Goal: Book appointment/travel/reservation

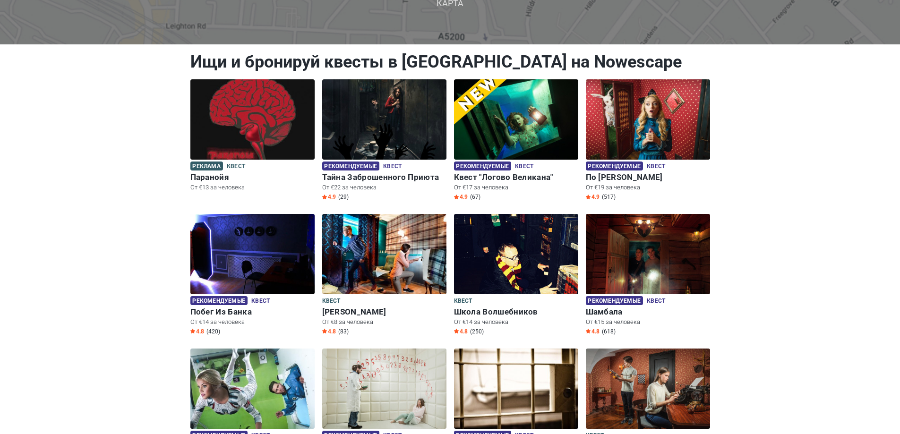
scroll to position [94, 0]
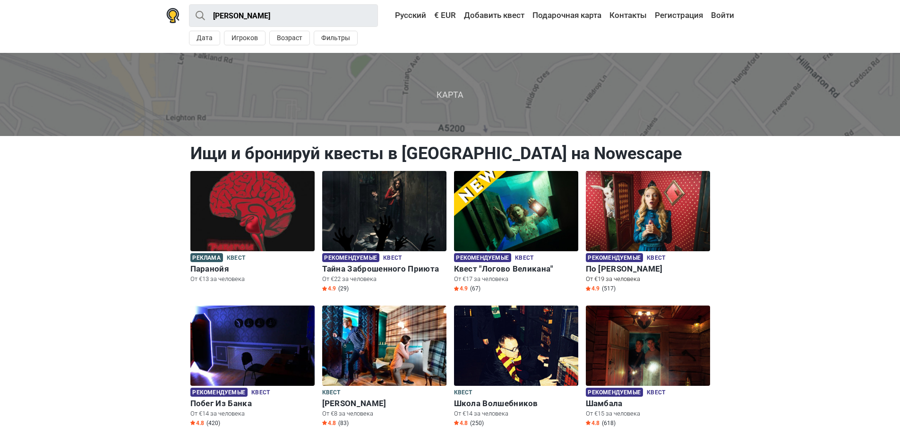
scroll to position [0, 0]
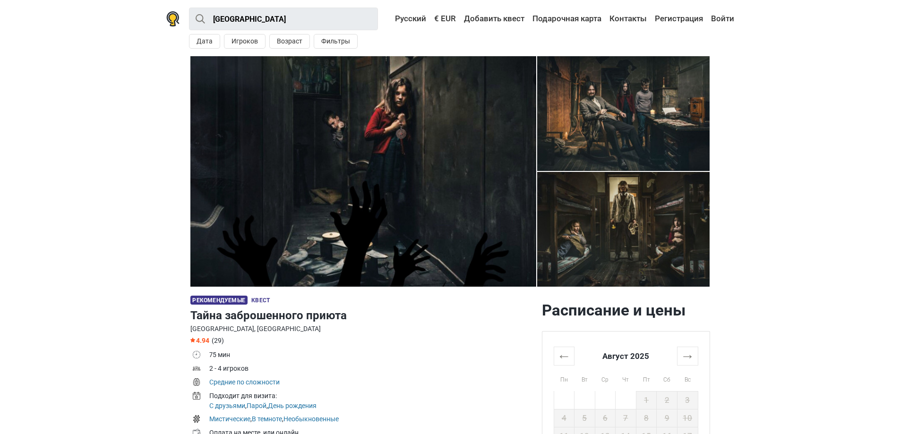
scroll to position [47, 0]
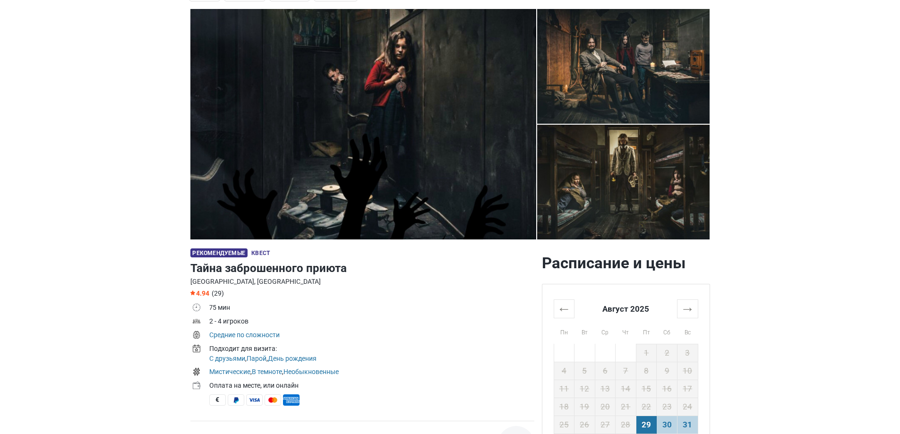
click at [263, 253] on span "Квест" at bounding box center [260, 253] width 18 height 7
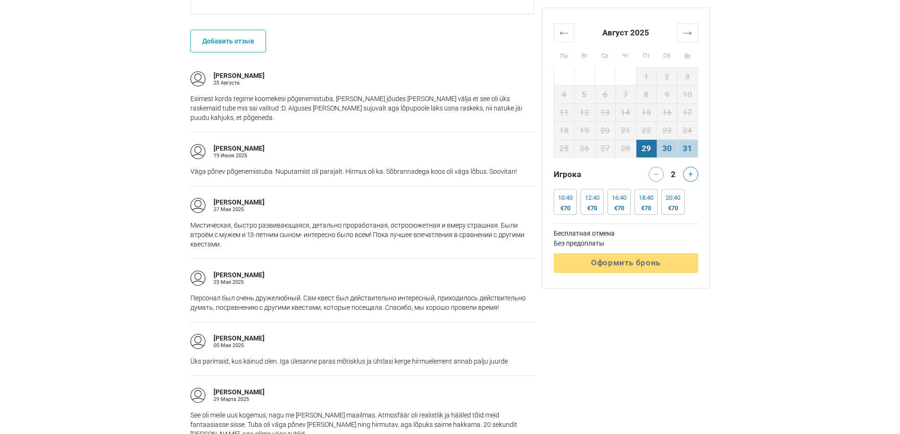
scroll to position [897, 0]
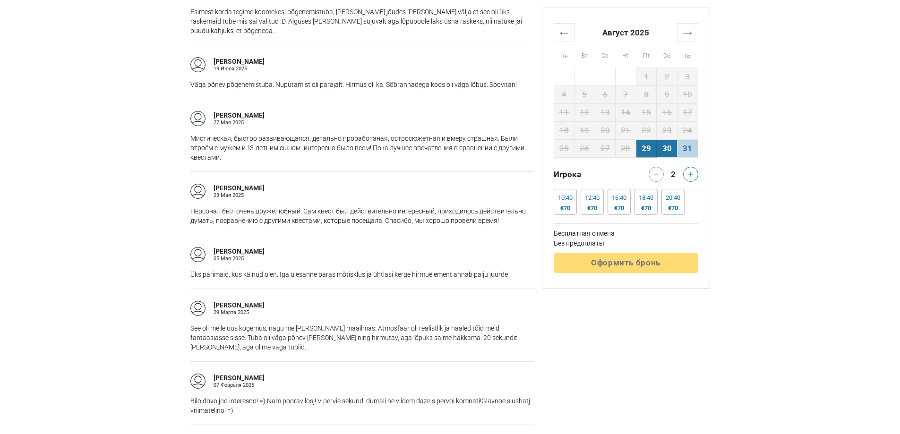
click at [673, 153] on td "30" at bounding box center [666, 148] width 21 height 18
click at [650, 153] on td "29" at bounding box center [646, 148] width 21 height 18
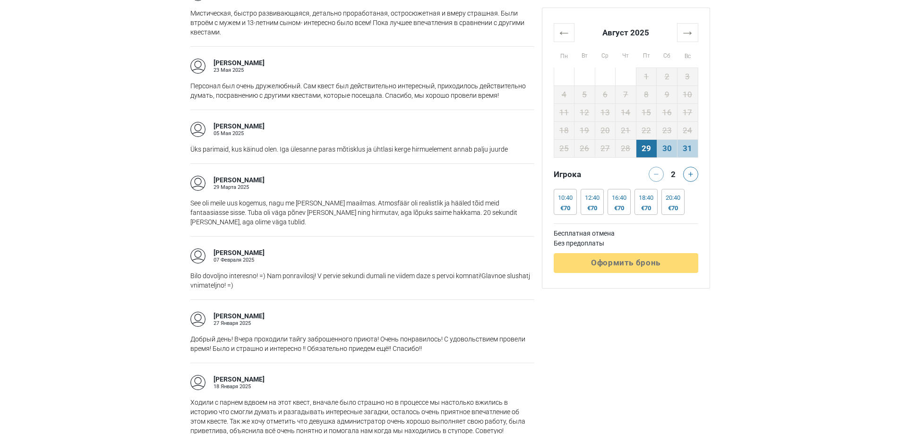
scroll to position [1039, 0]
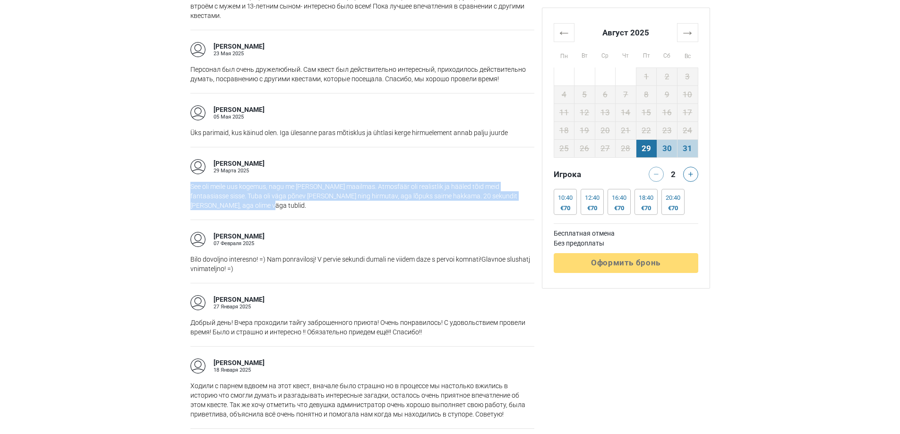
drag, startPoint x: 218, startPoint y: 205, endPoint x: 190, endPoint y: 186, distance: 34.2
click at [190, 186] on p "See oli meile uus kogemus, nagu me oleks selles maailmas. Atmosfäär oli realist…" at bounding box center [362, 196] width 344 height 28
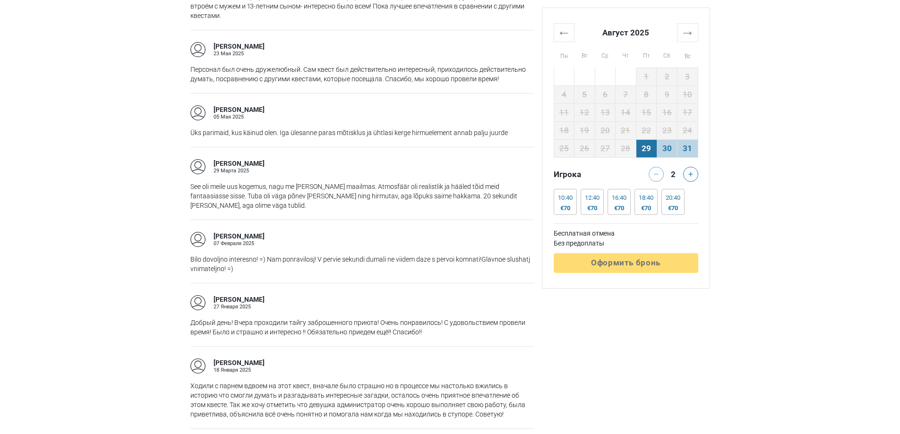
click at [655, 346] on div "Расписание и цены ← Август 2025 → Пн Вт Ср Чт Пт Сб Вс 28 29 30 31 1 2 3 4 5 6 …" at bounding box center [626, 254] width 176 height 1985
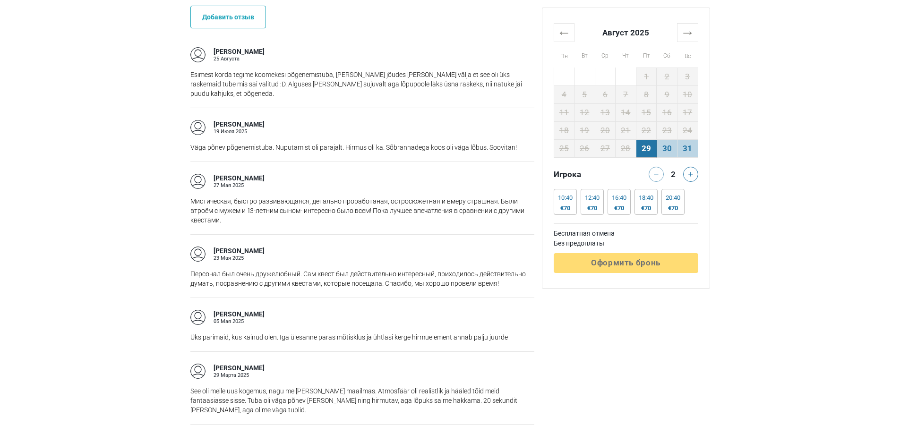
scroll to position [614, 0]
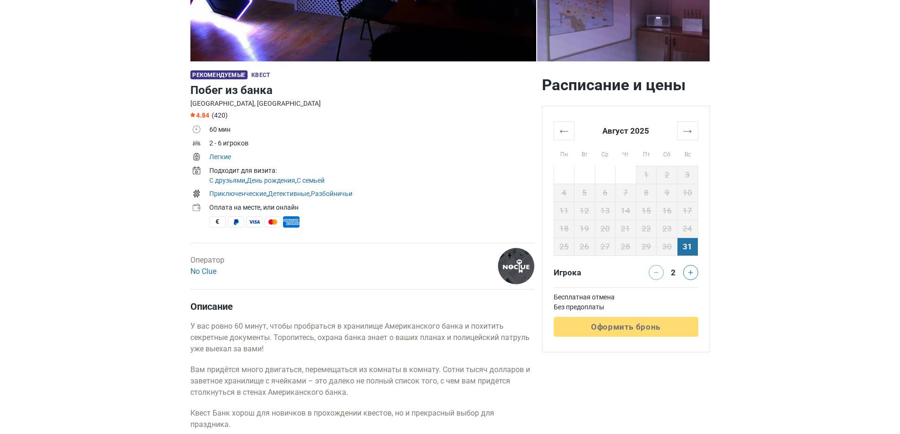
scroll to position [236, 0]
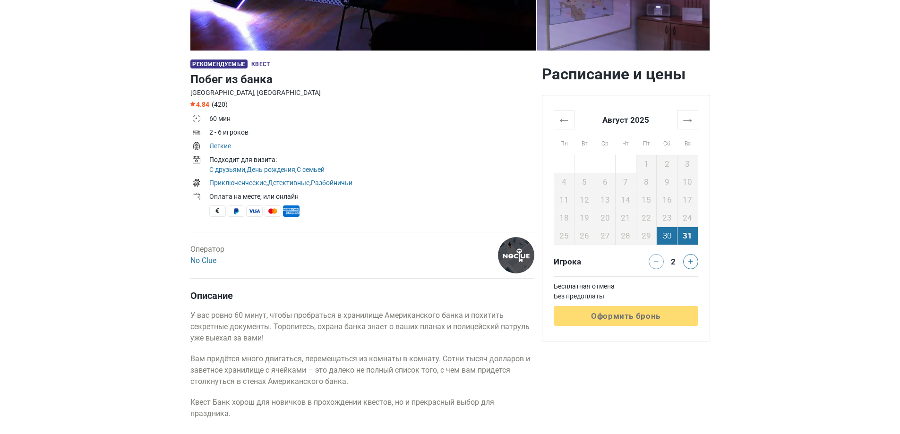
click at [671, 244] on td "30" at bounding box center [666, 236] width 21 height 18
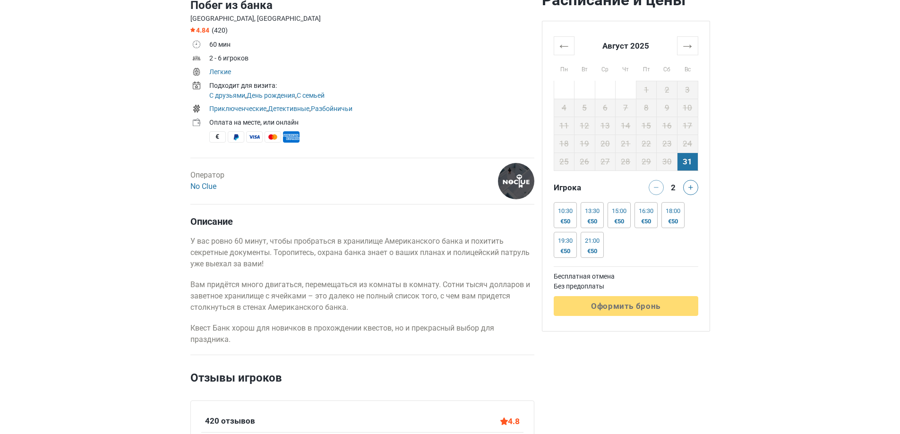
scroll to position [283, 0]
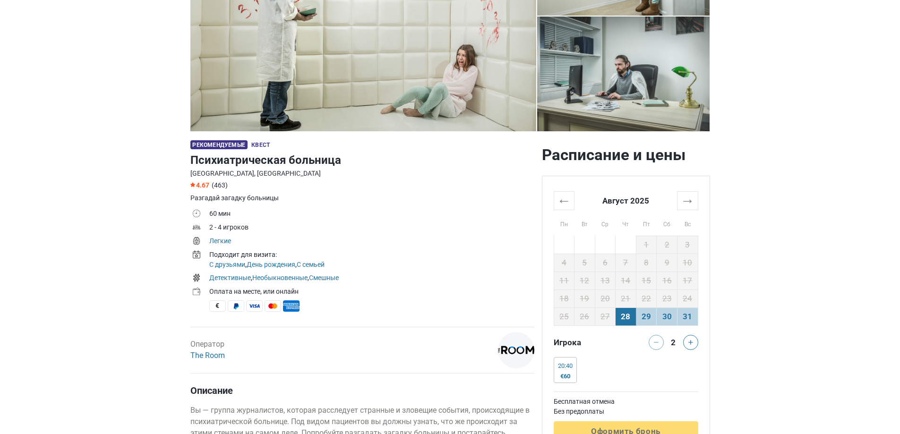
scroll to position [236, 0]
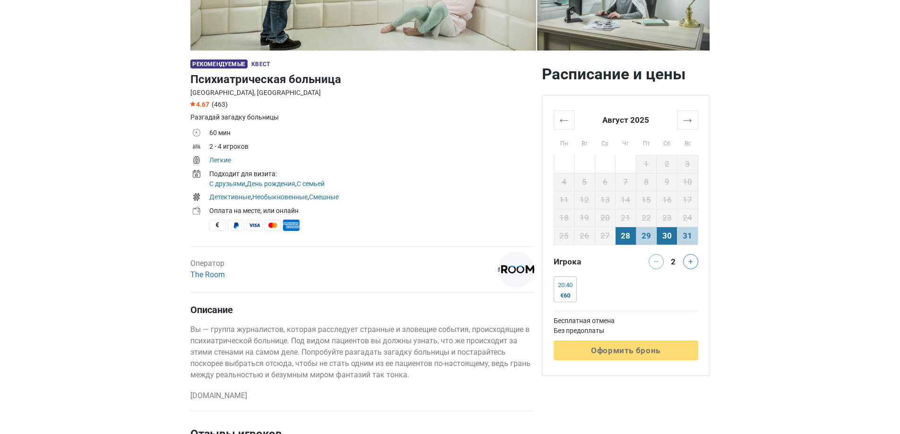
click at [671, 241] on td "30" at bounding box center [666, 236] width 21 height 18
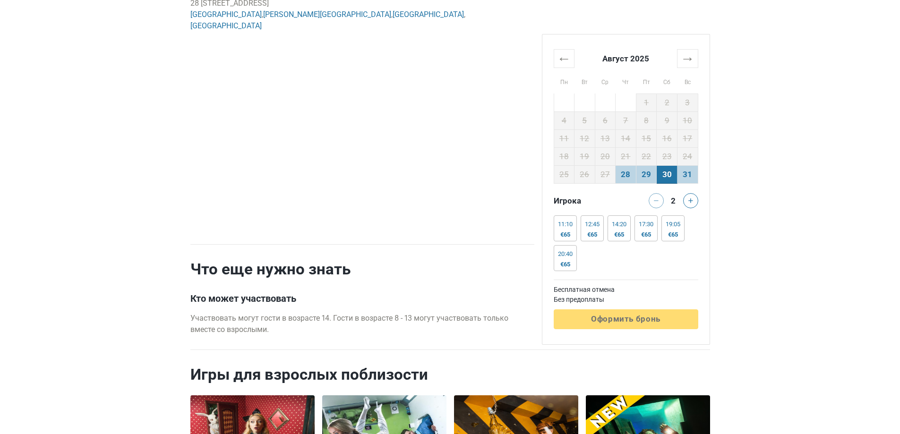
scroll to position [1741, 0]
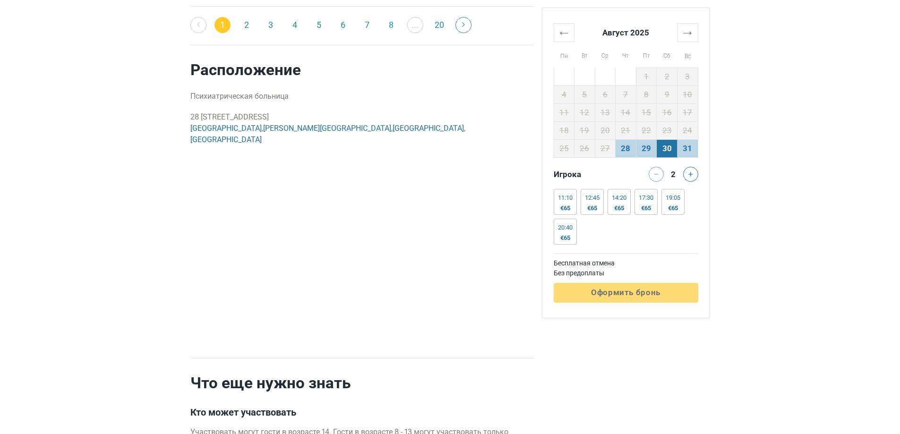
drag, startPoint x: 187, startPoint y: 104, endPoint x: 251, endPoint y: 104, distance: 64.2
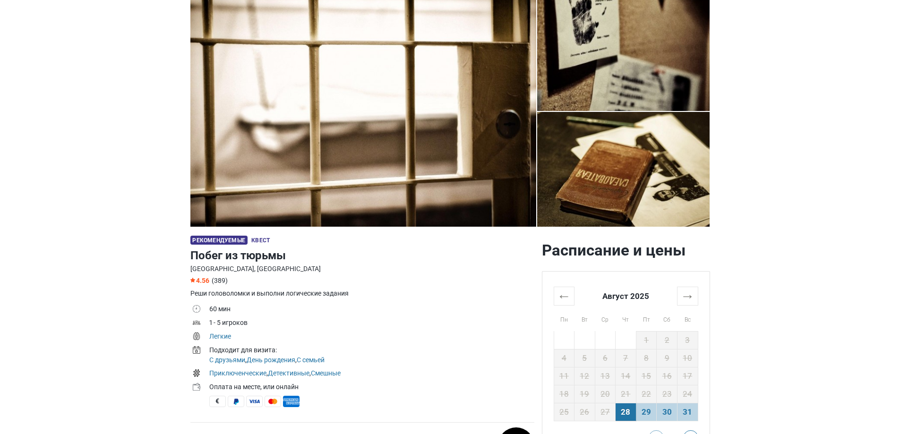
scroll to position [189, 0]
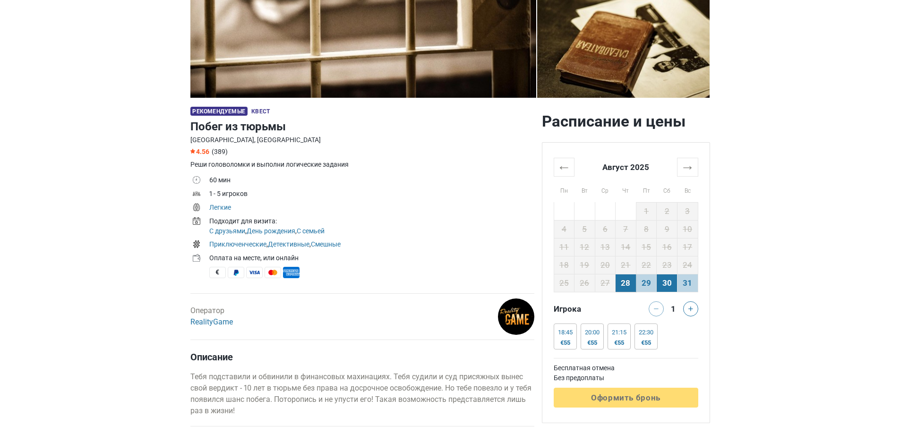
click at [673, 288] on td "30" at bounding box center [666, 283] width 21 height 18
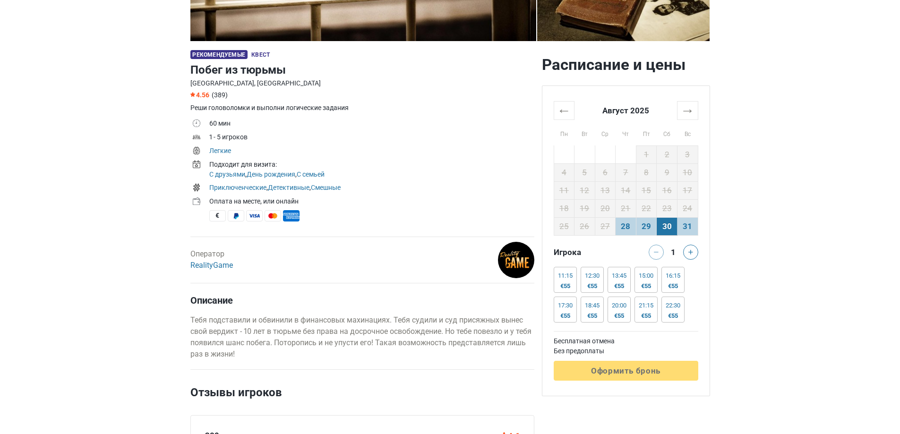
scroll to position [378, 0]
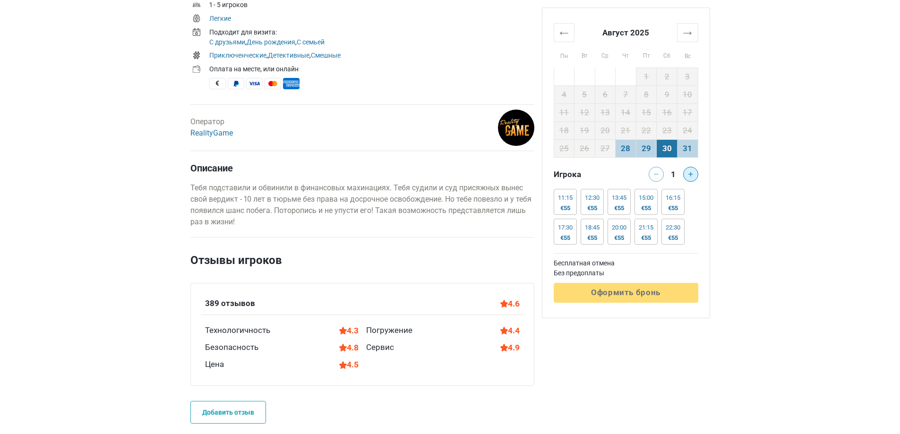
click at [687, 173] on button at bounding box center [690, 174] width 15 height 15
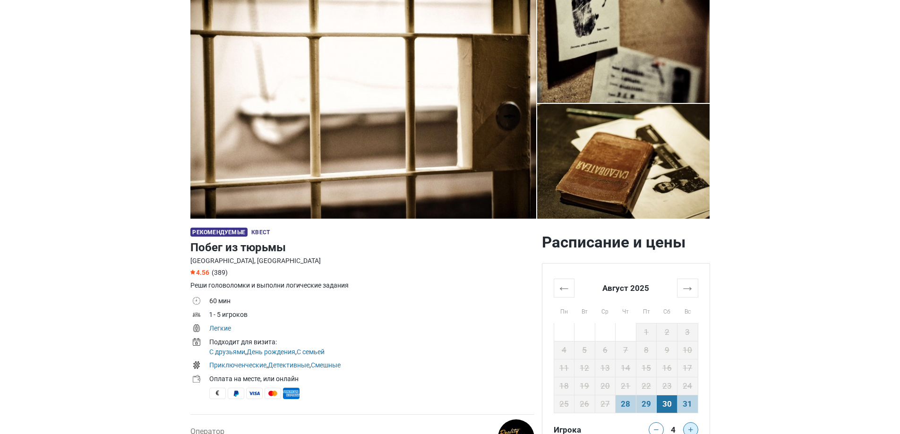
scroll to position [142, 0]
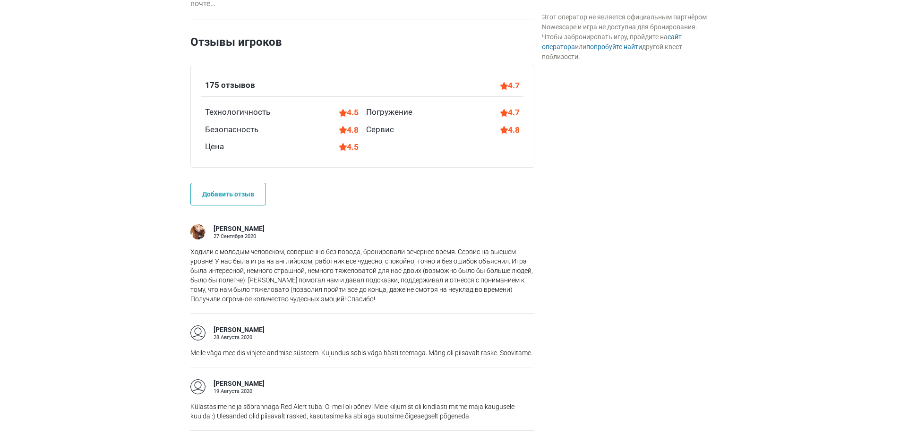
scroll to position [661, 0]
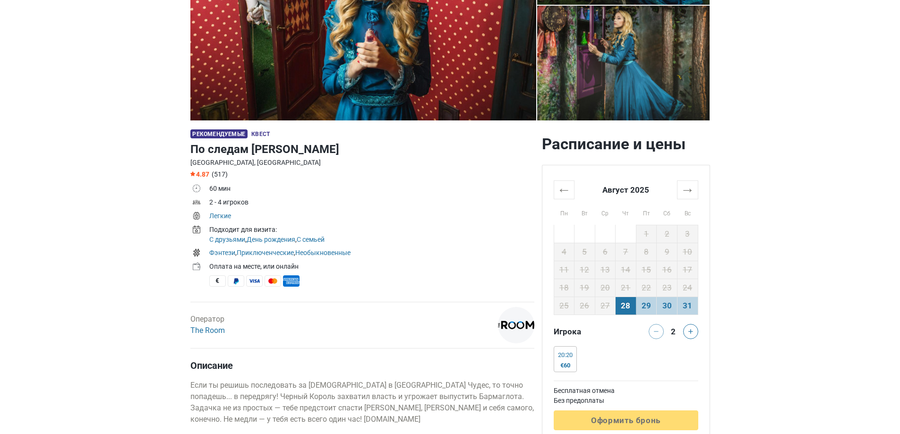
scroll to position [283, 0]
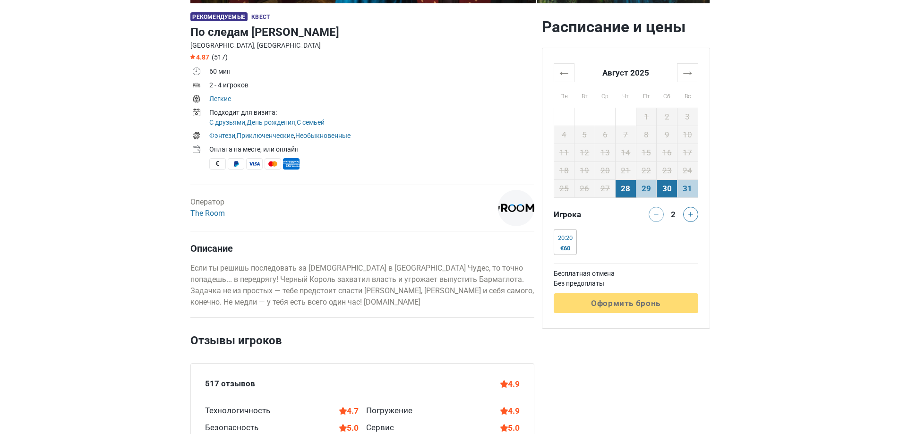
click at [676, 192] on td "30" at bounding box center [666, 188] width 21 height 18
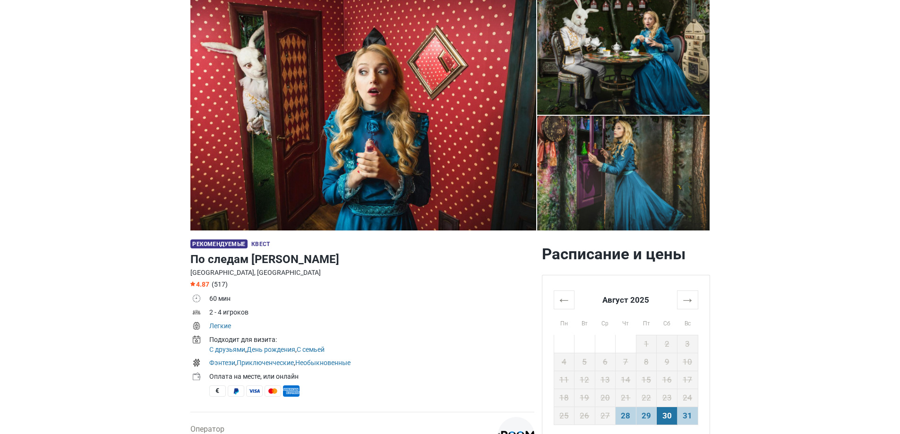
scroll to position [47, 0]
